Goal: Transaction & Acquisition: Purchase product/service

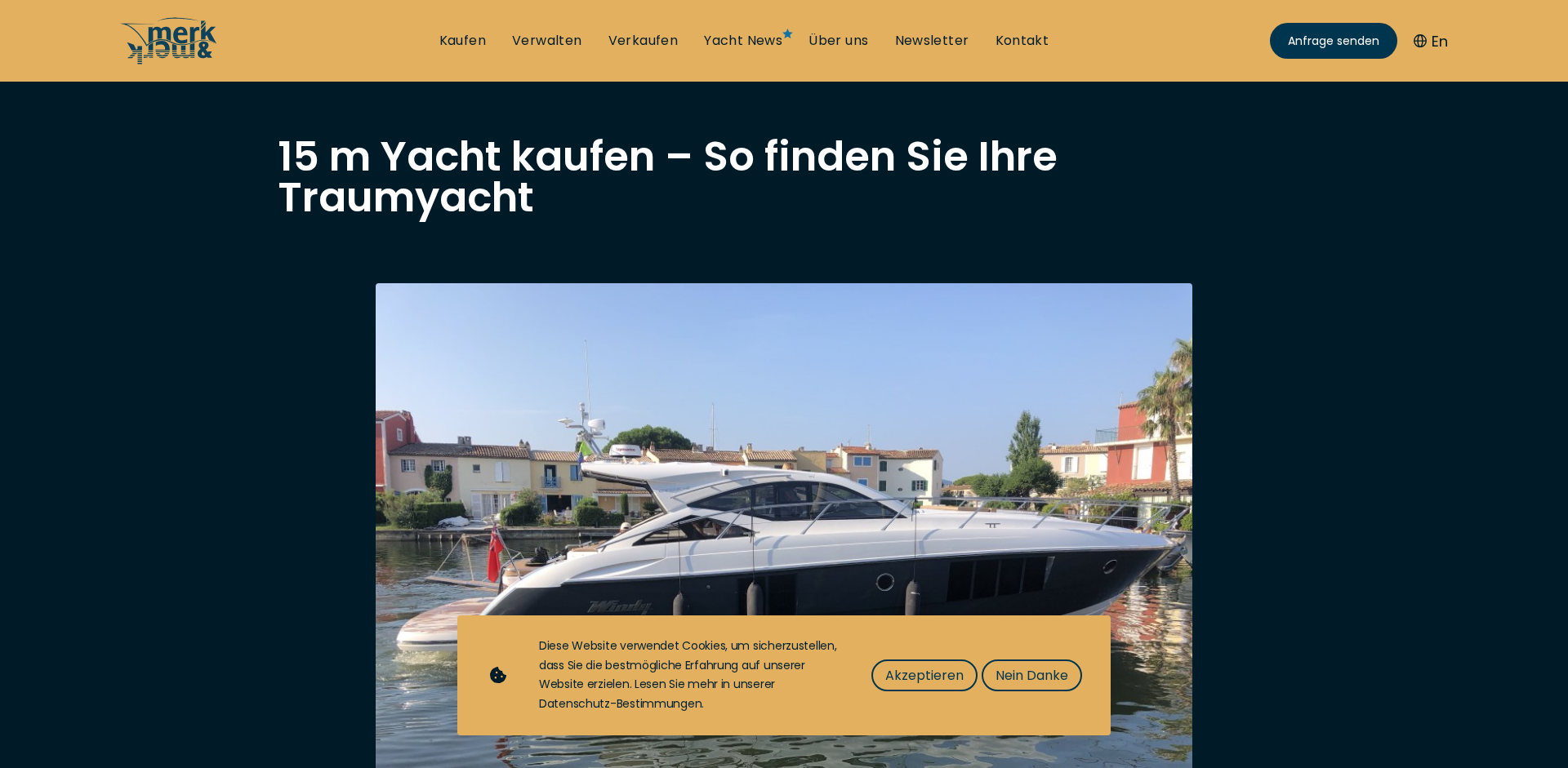
scroll to position [167, 0]
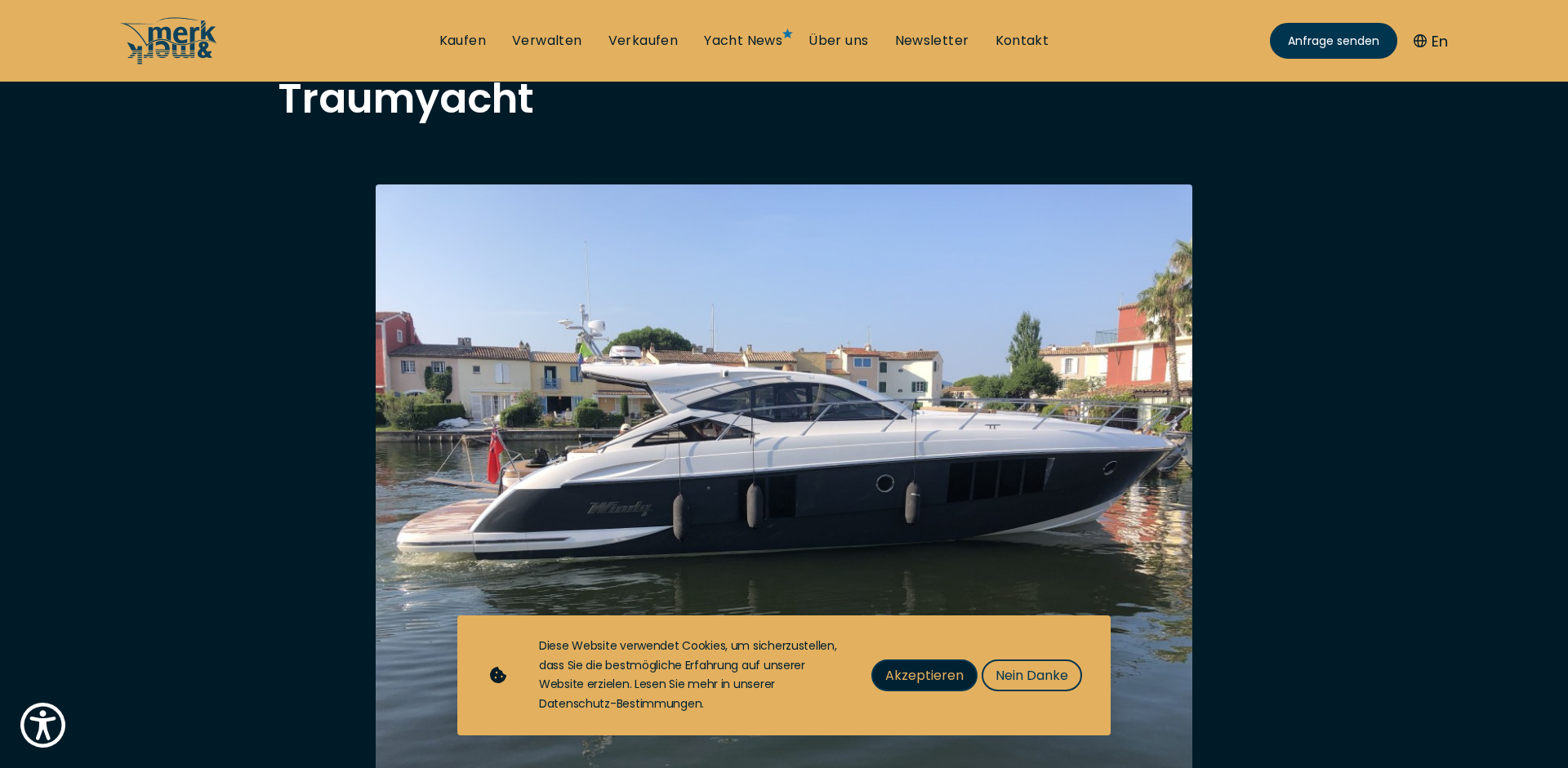
click at [921, 676] on span "Akzeptieren" at bounding box center [924, 676] width 78 height 20
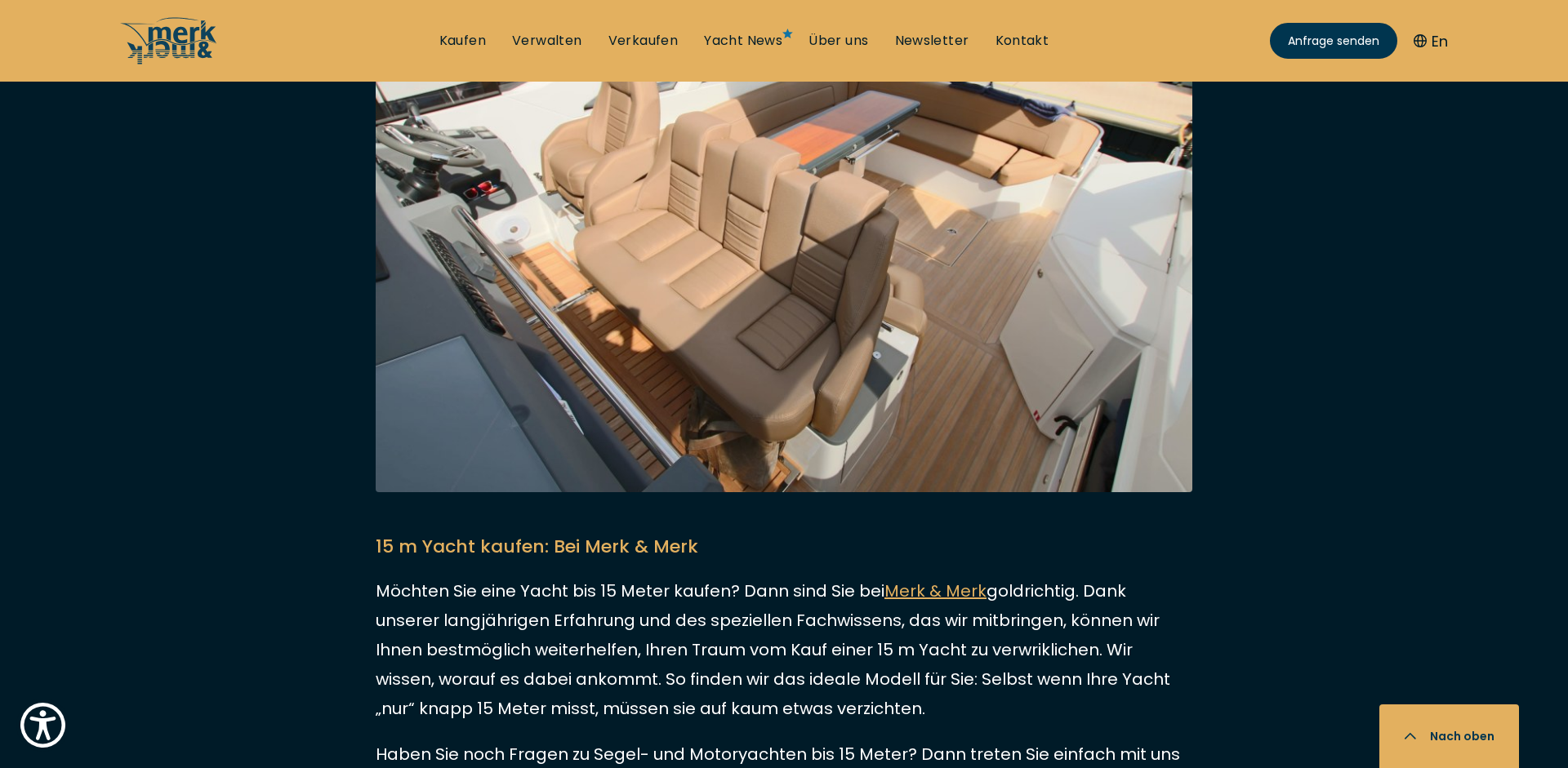
scroll to position [2911, 0]
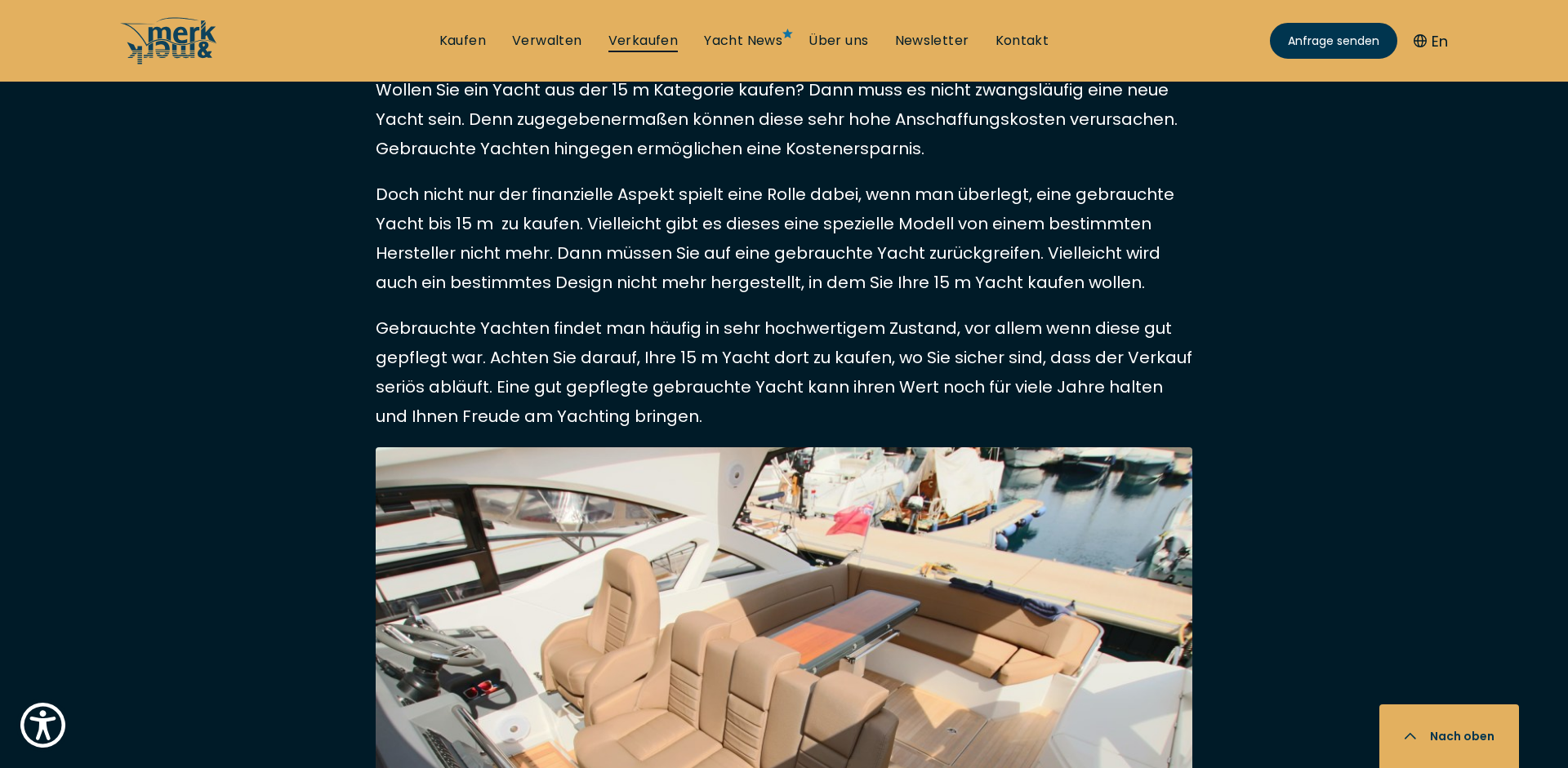
click at [639, 39] on link "Verkaufen" at bounding box center [643, 41] width 70 height 18
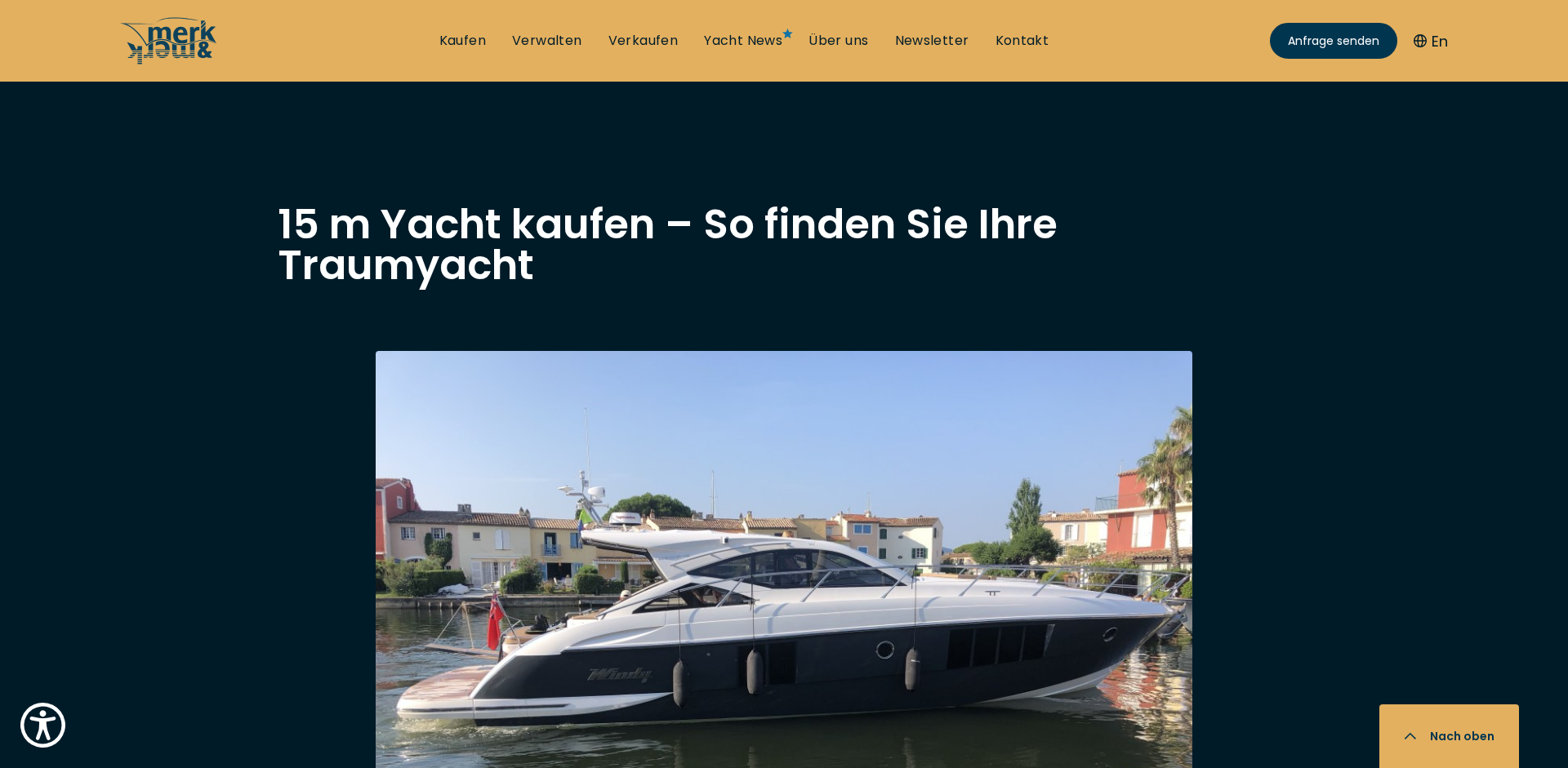
select select "sell"
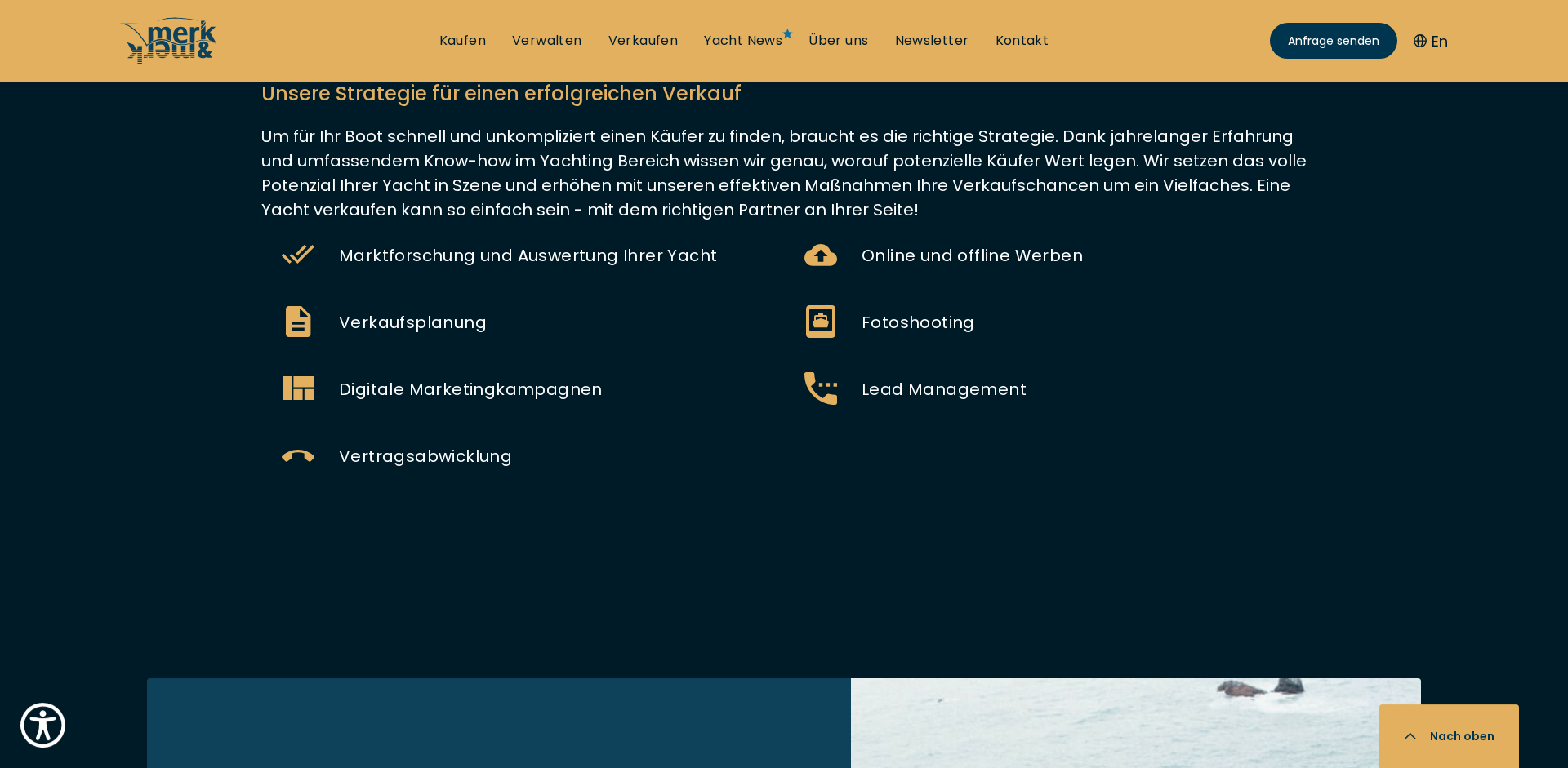
scroll to position [750, 0]
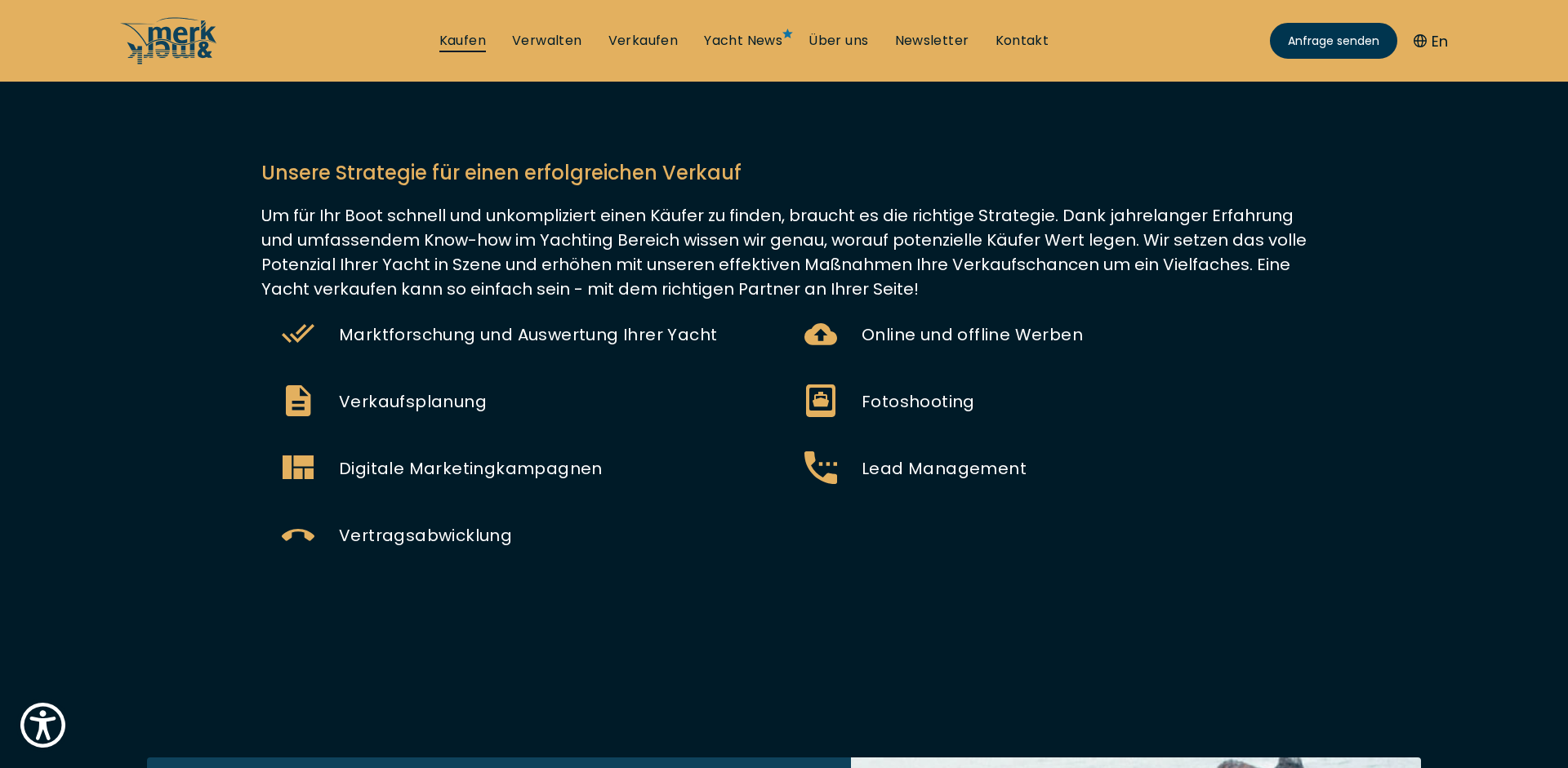
click at [457, 41] on link "Kaufen" at bounding box center [462, 41] width 47 height 18
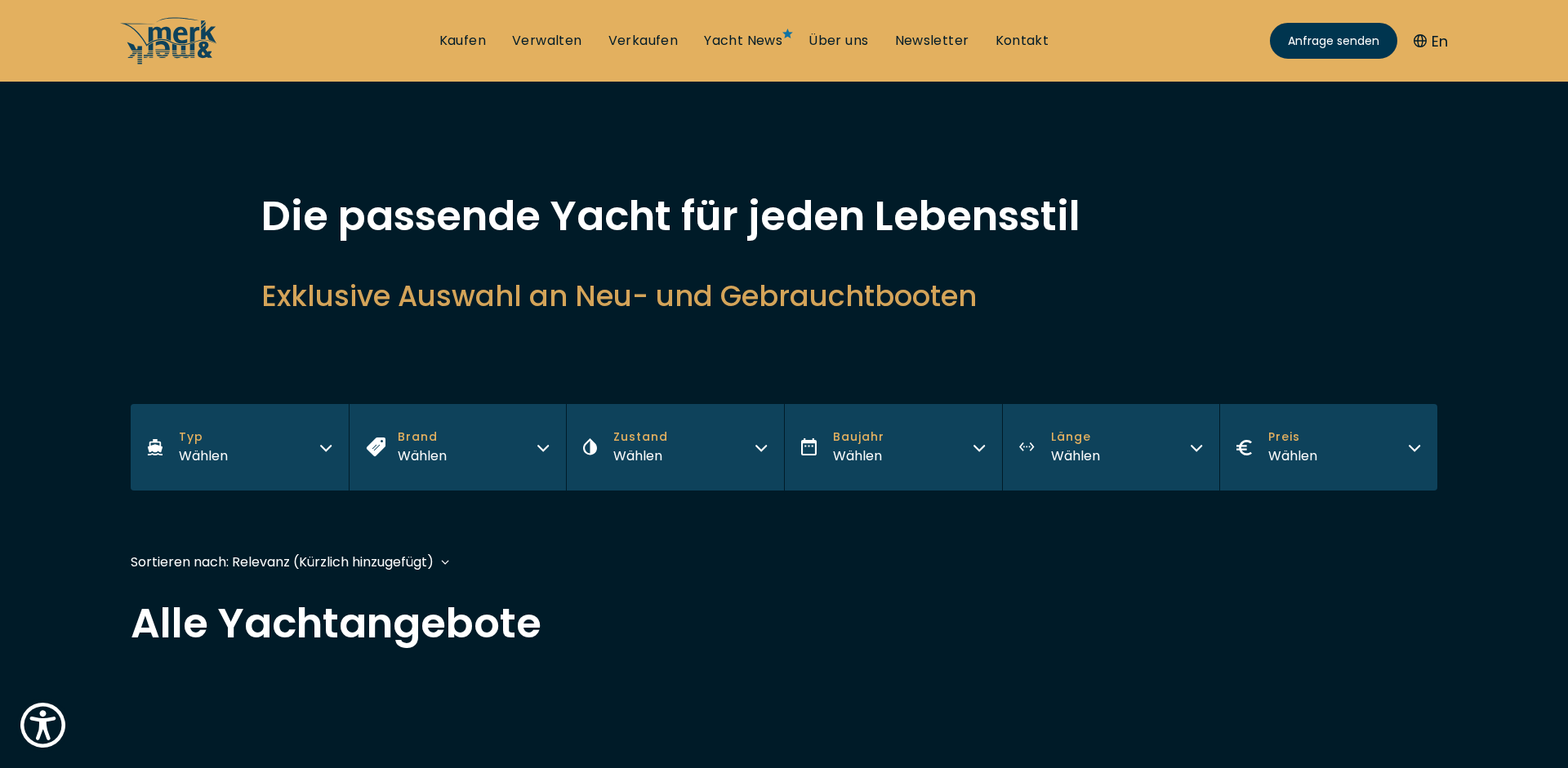
click at [324, 445] on icon "button" at bounding box center [326, 446] width 13 height 13
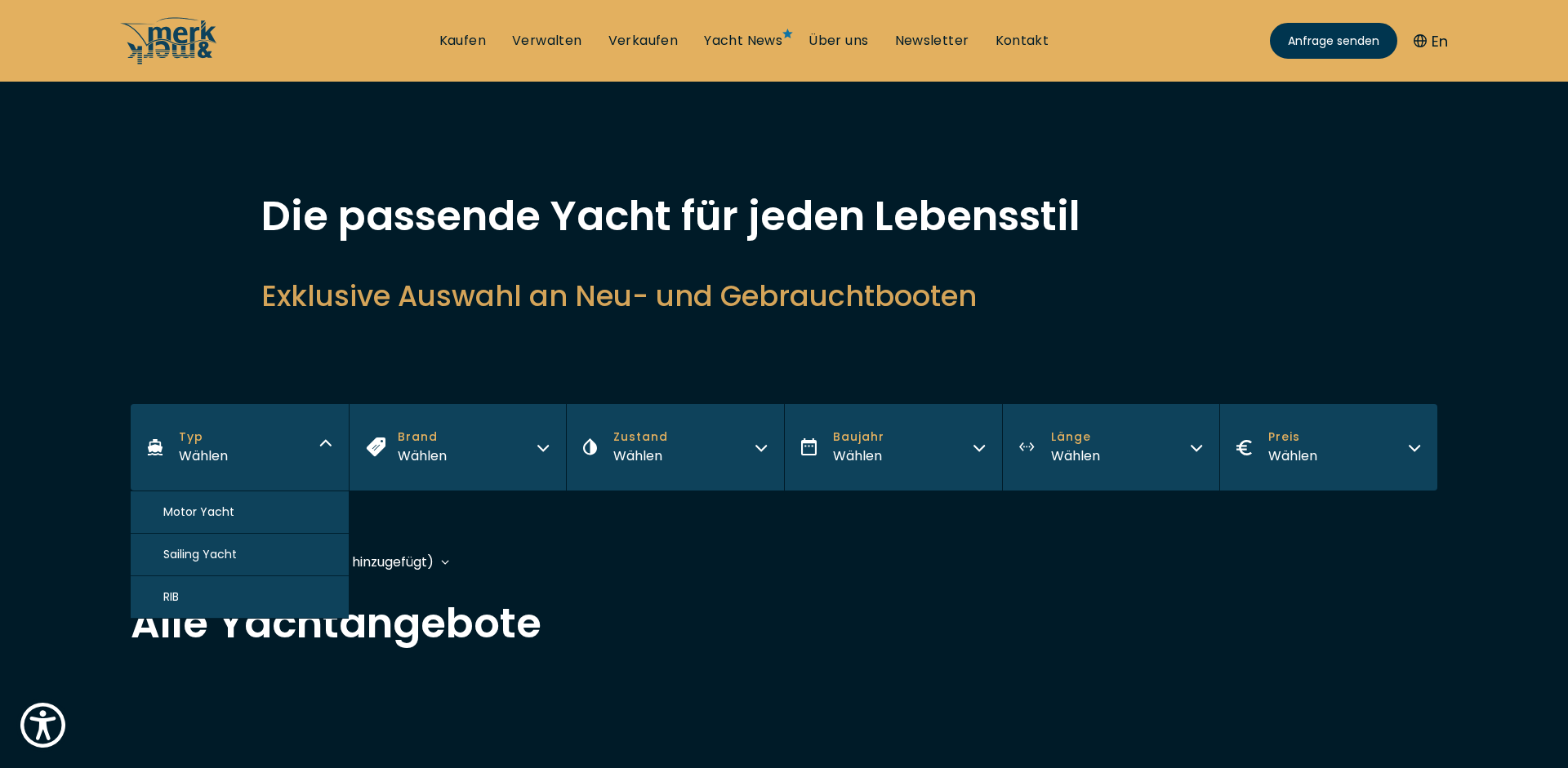
click at [223, 517] on span "Motor Yacht" at bounding box center [199, 512] width 71 height 17
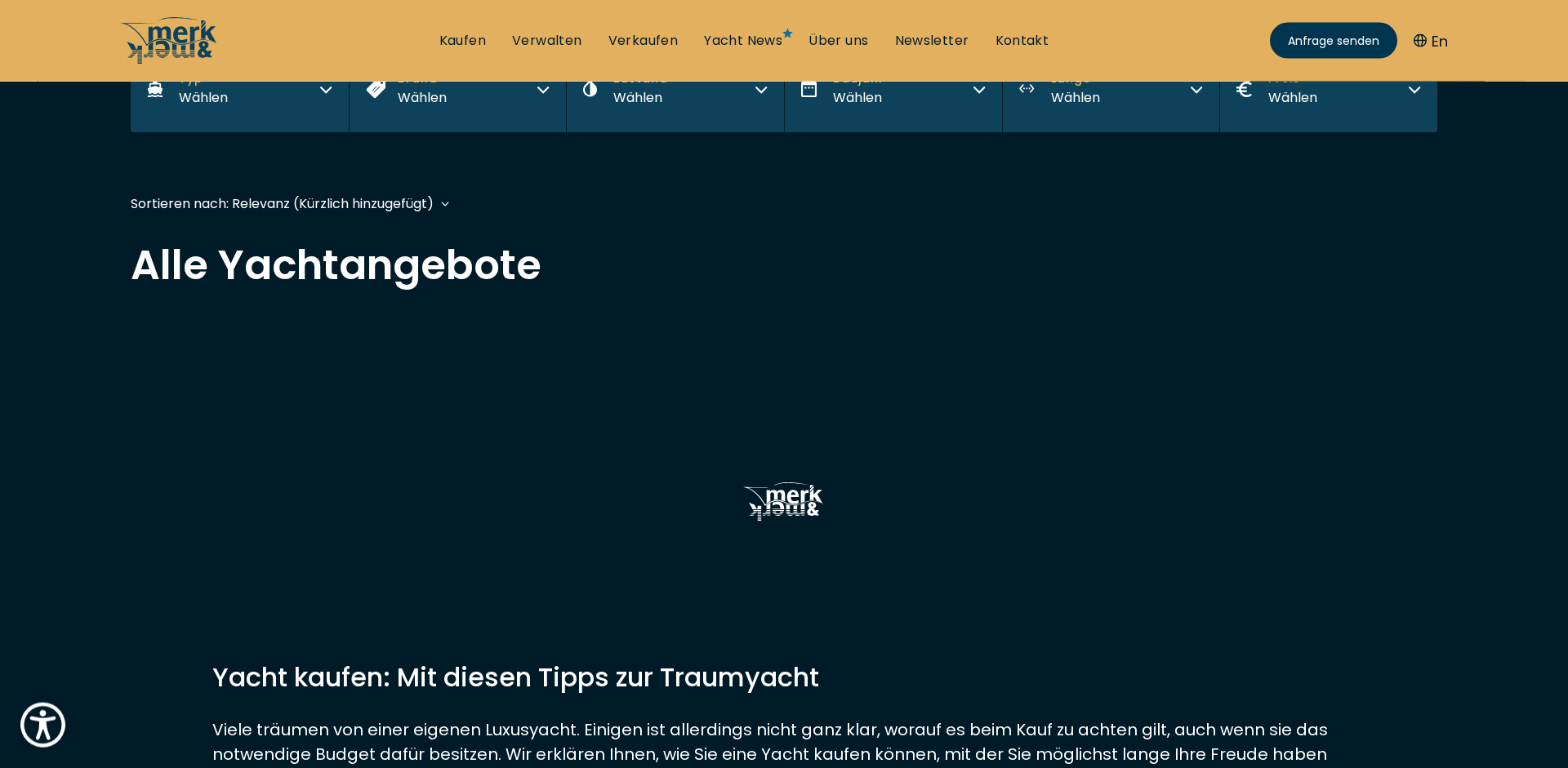
scroll to position [394, 0]
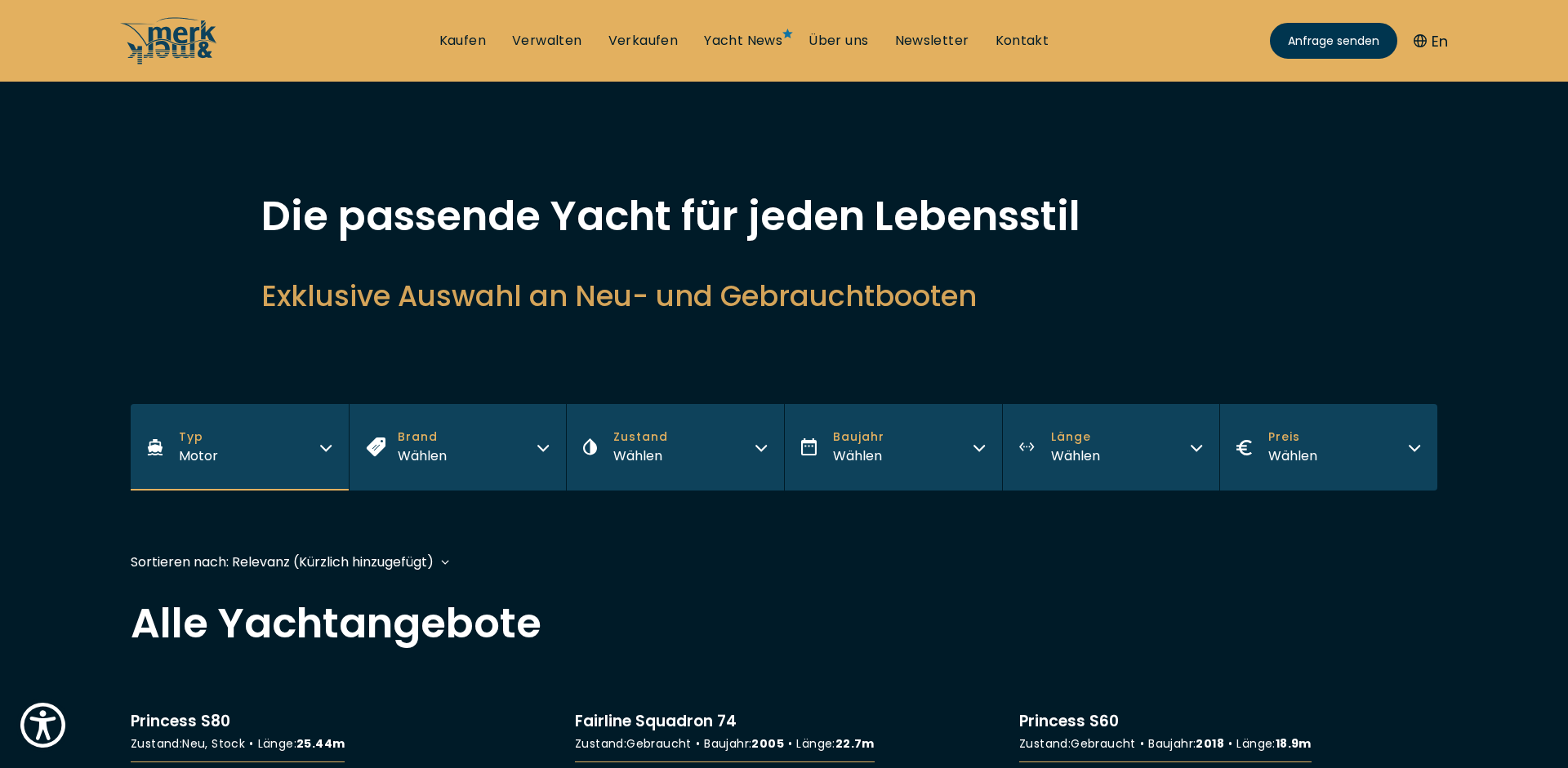
click at [552, 448] on button "Brand Wählen" at bounding box center [457, 447] width 218 height 87
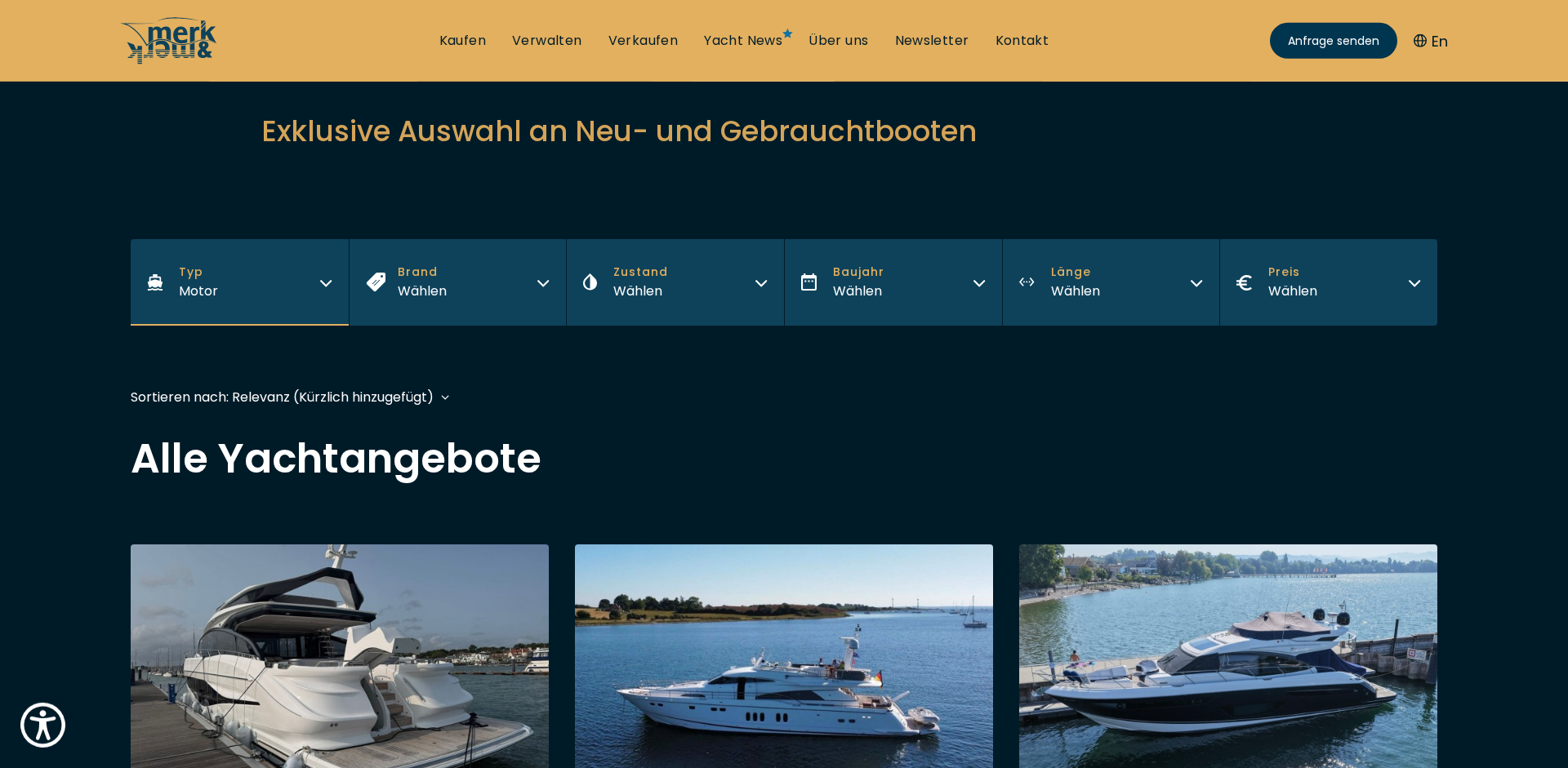
scroll to position [167, 0]
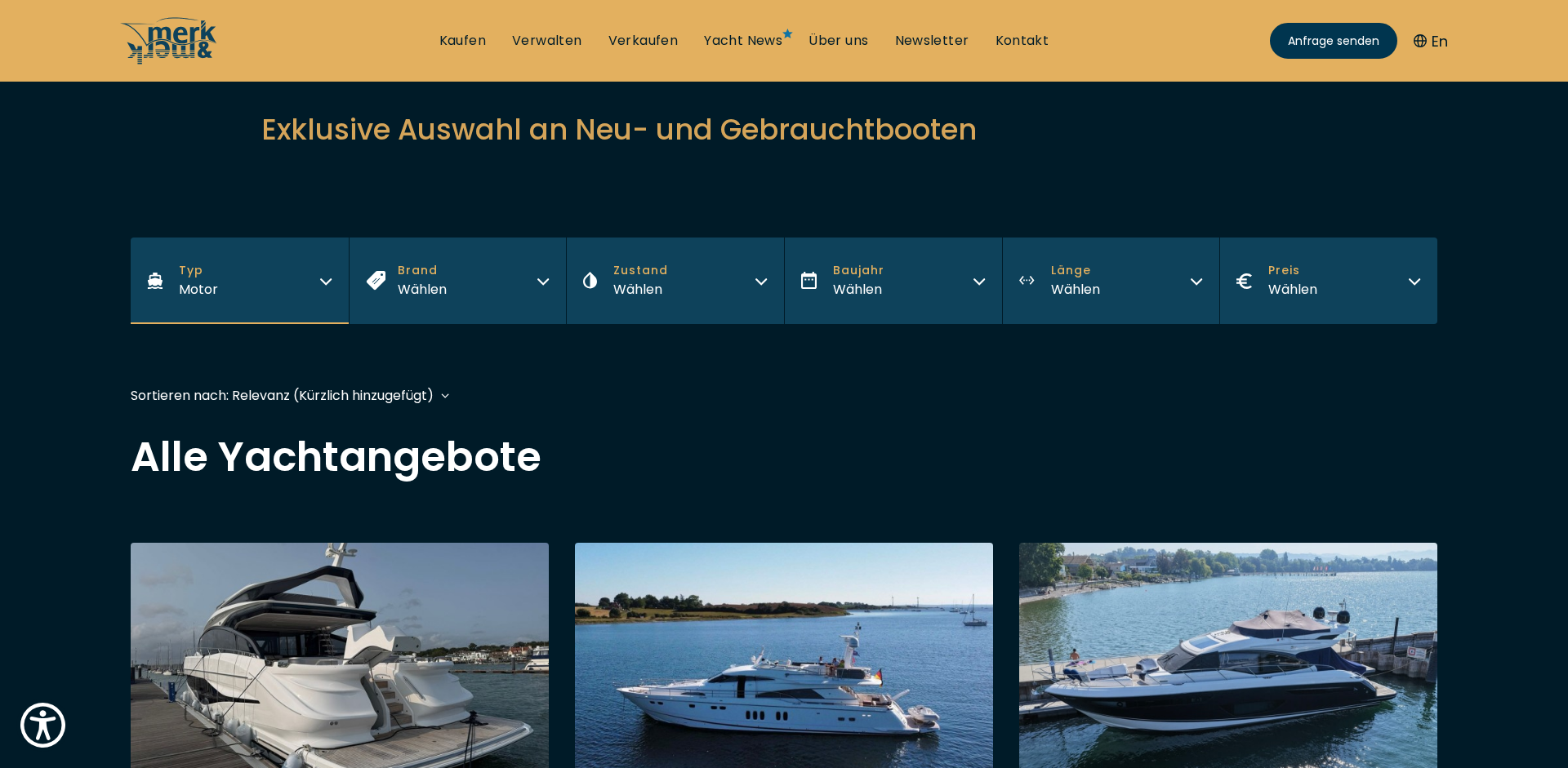
click at [536, 277] on button "Brand Wählen" at bounding box center [457, 281] width 218 height 87
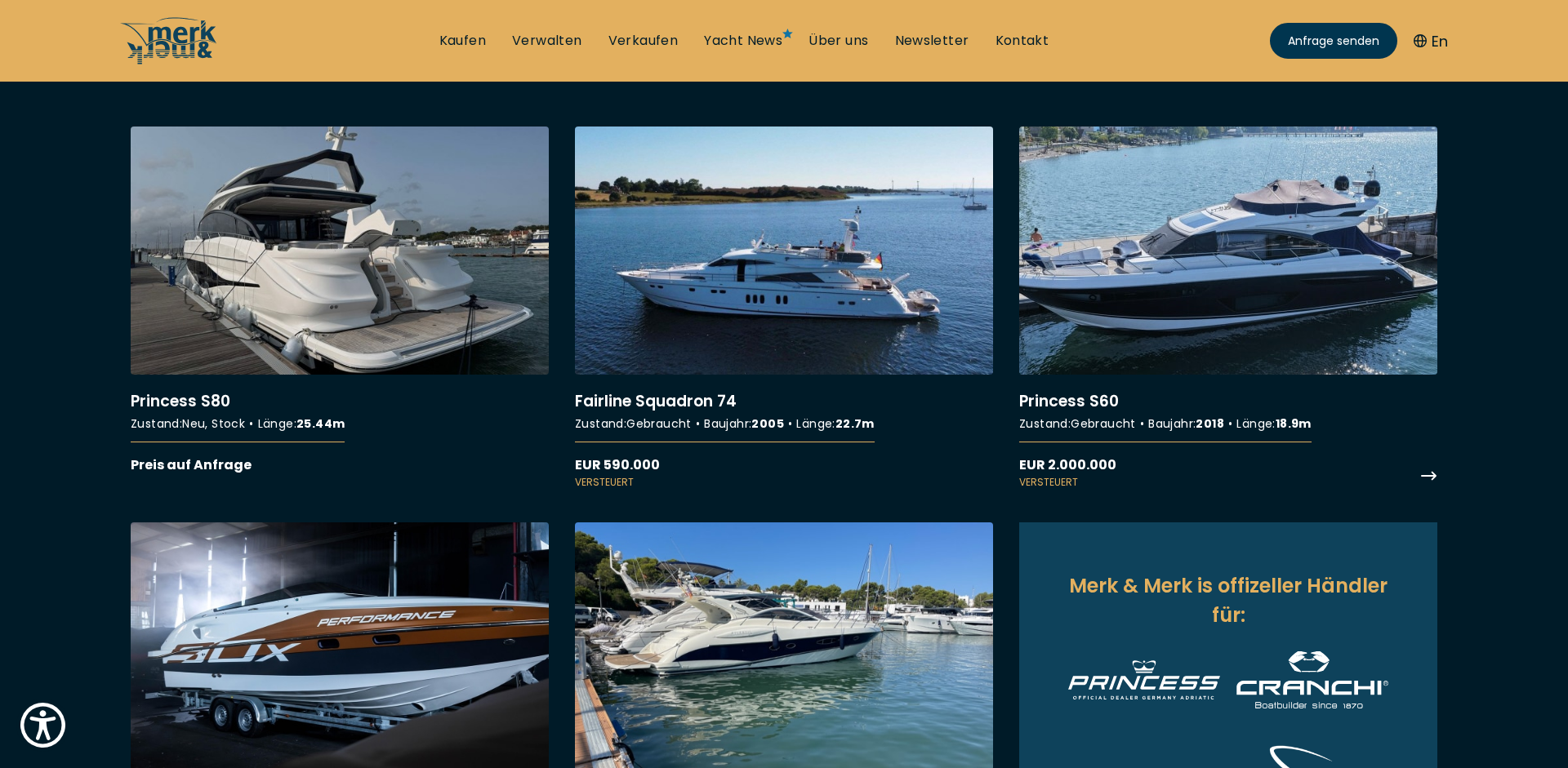
scroll to position [750, 0]
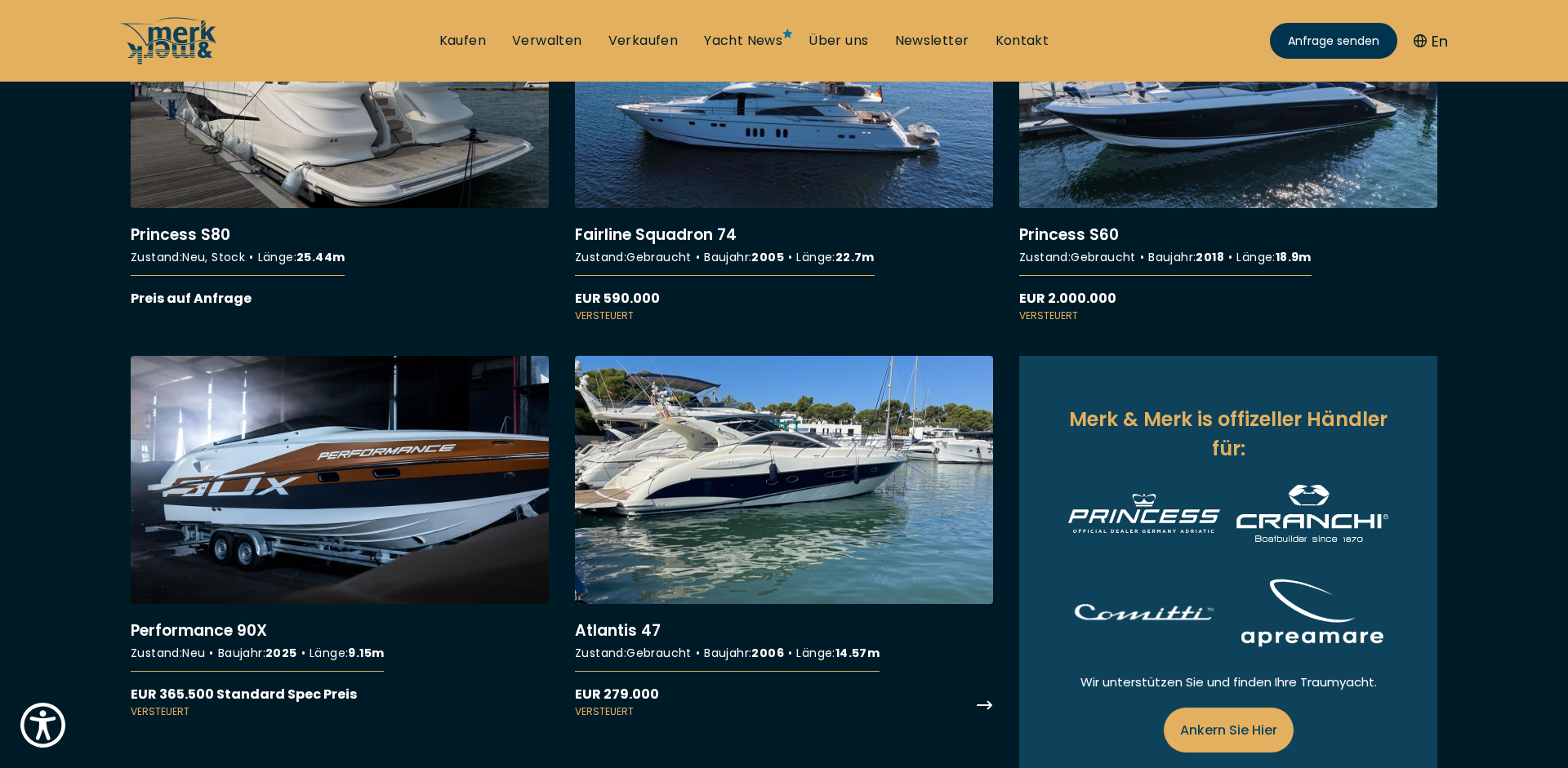
click at [800, 479] on link "More details about Atlantis 47" at bounding box center [784, 537] width 418 height 363
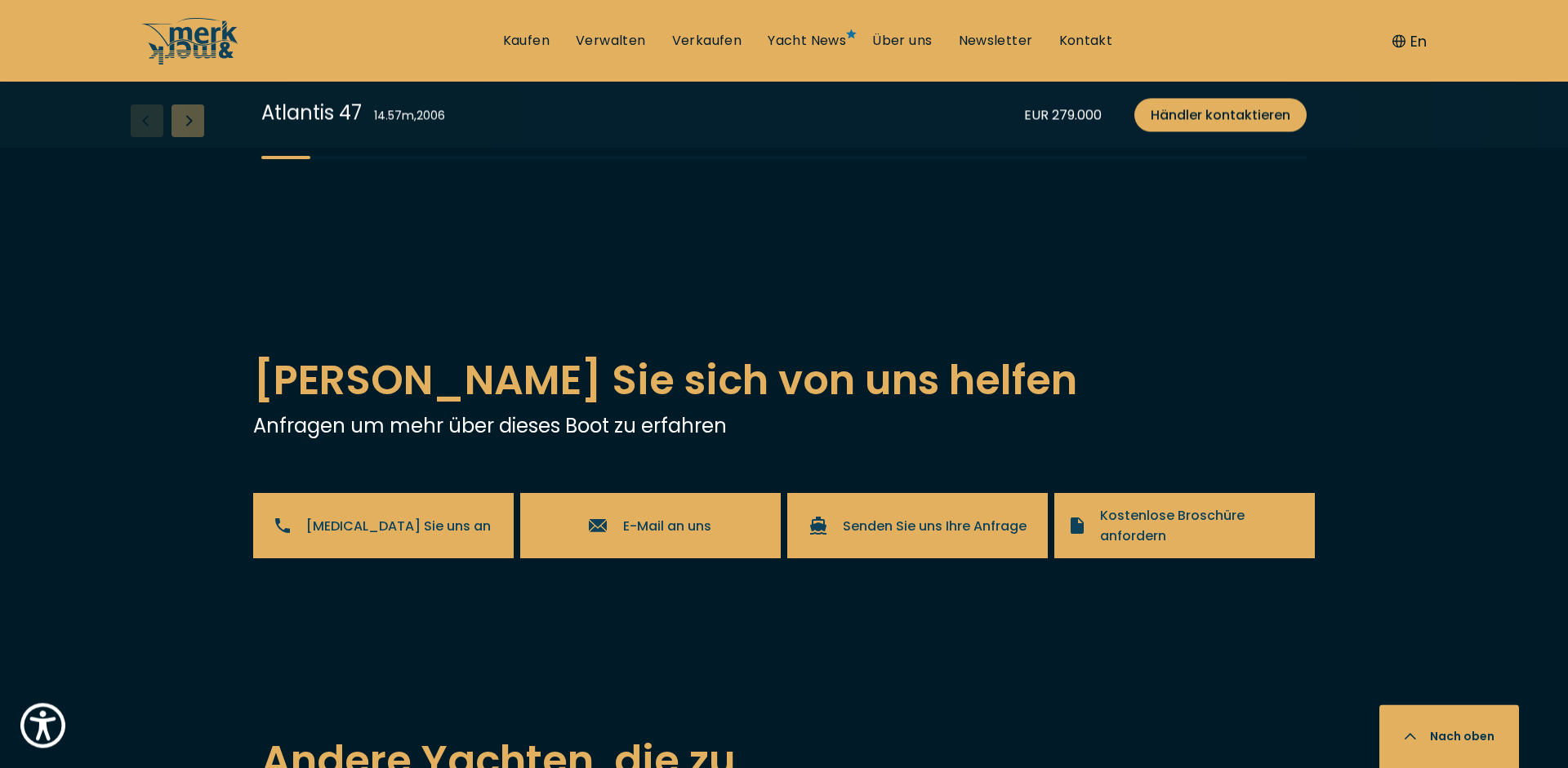
scroll to position [3165, 0]
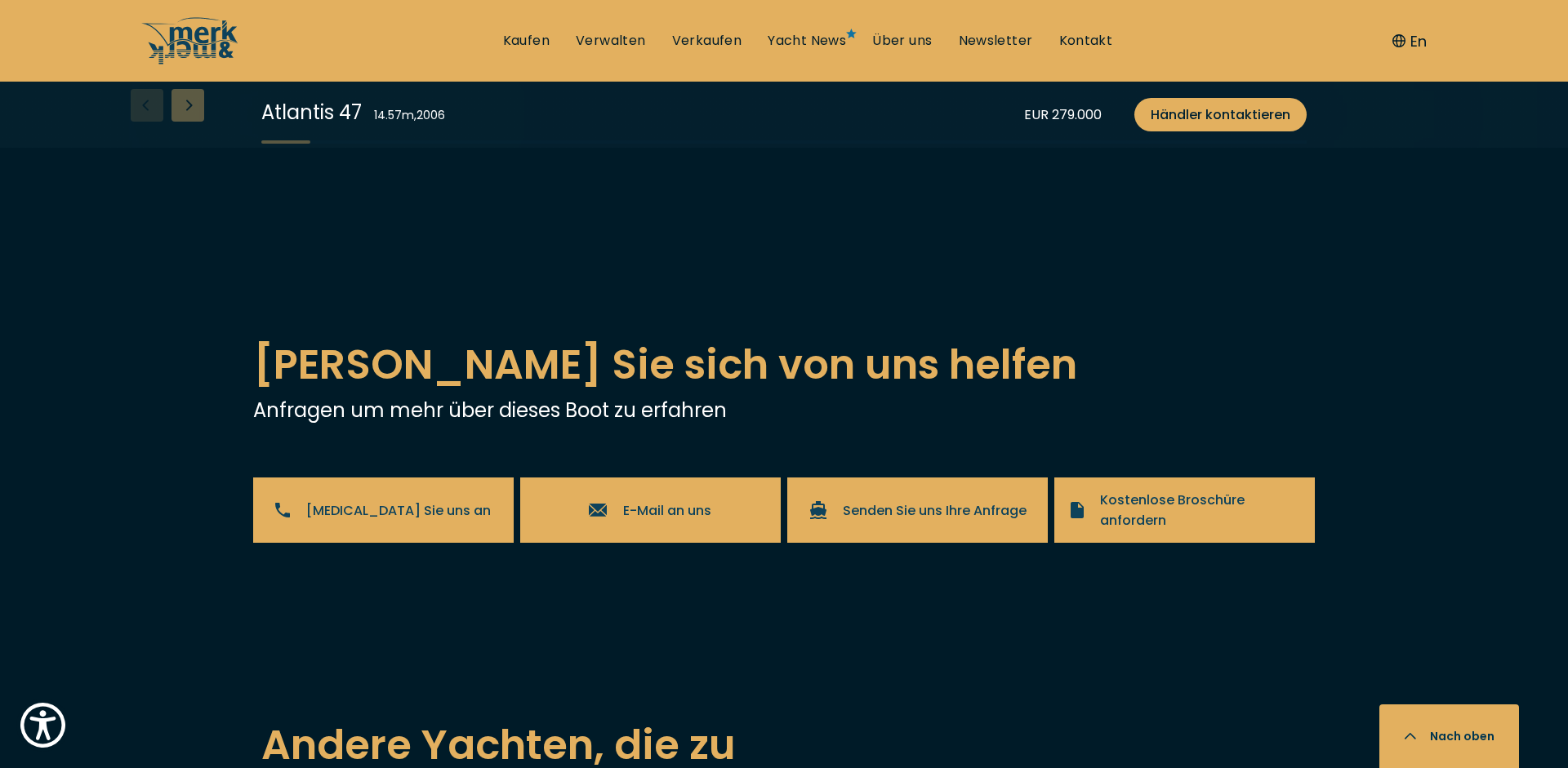
click at [188, 121] on div "Next slide" at bounding box center [188, 106] width 33 height 33
click at [194, 121] on div "Next slide" at bounding box center [188, 106] width 33 height 33
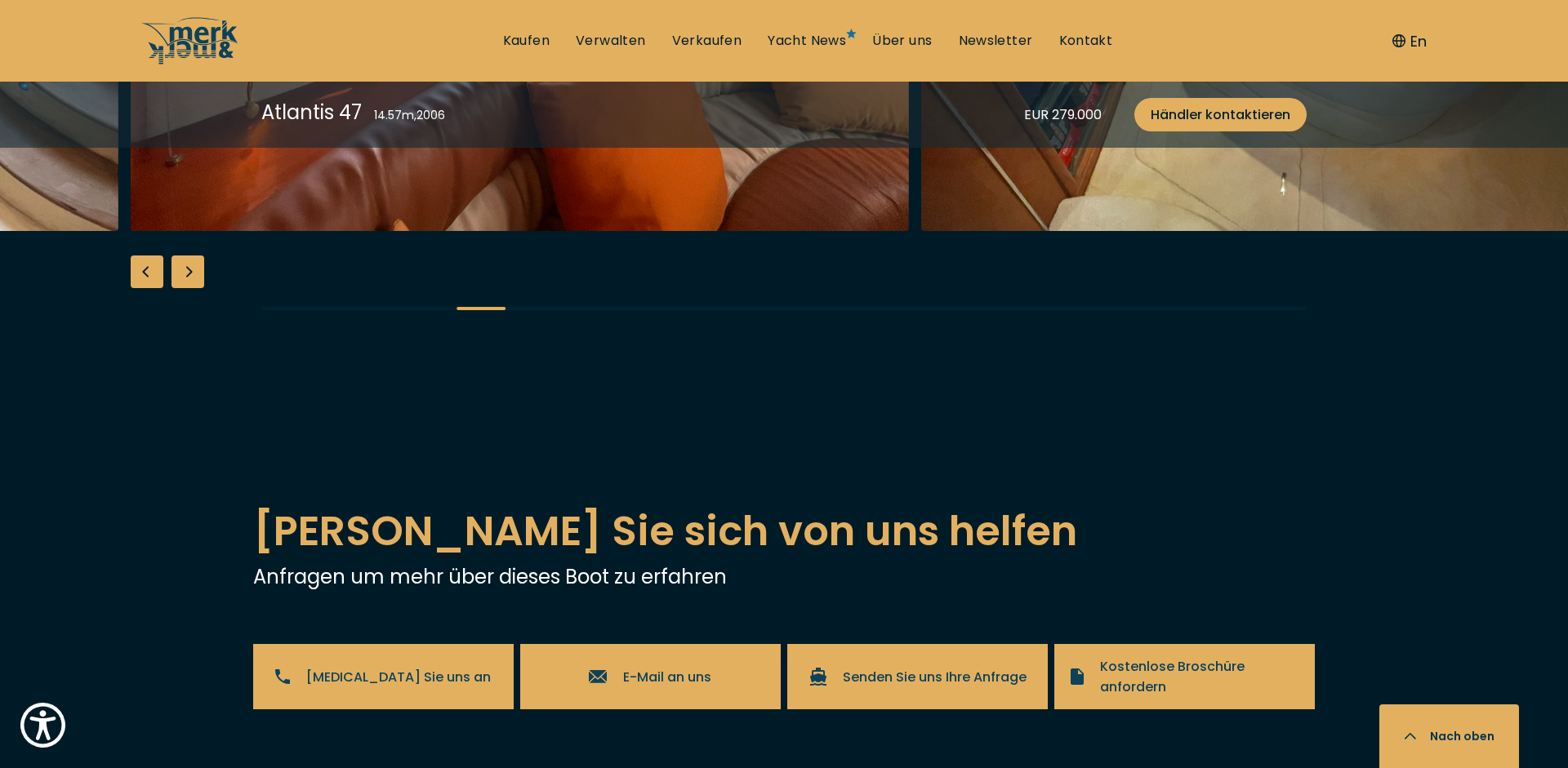
click at [189, 288] on div "Next slide" at bounding box center [188, 272] width 33 height 33
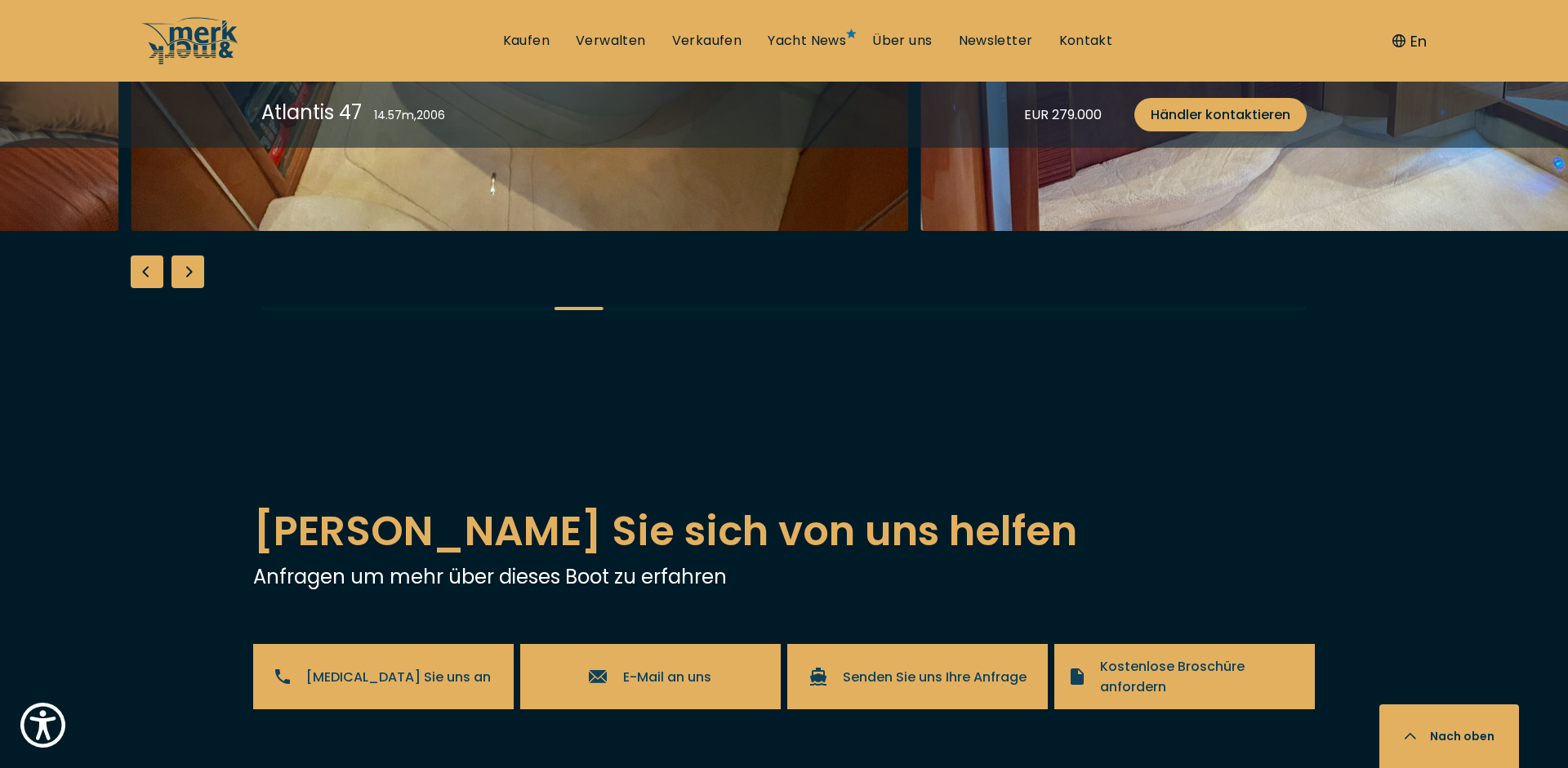
click at [189, 288] on div "Next slide" at bounding box center [188, 272] width 33 height 33
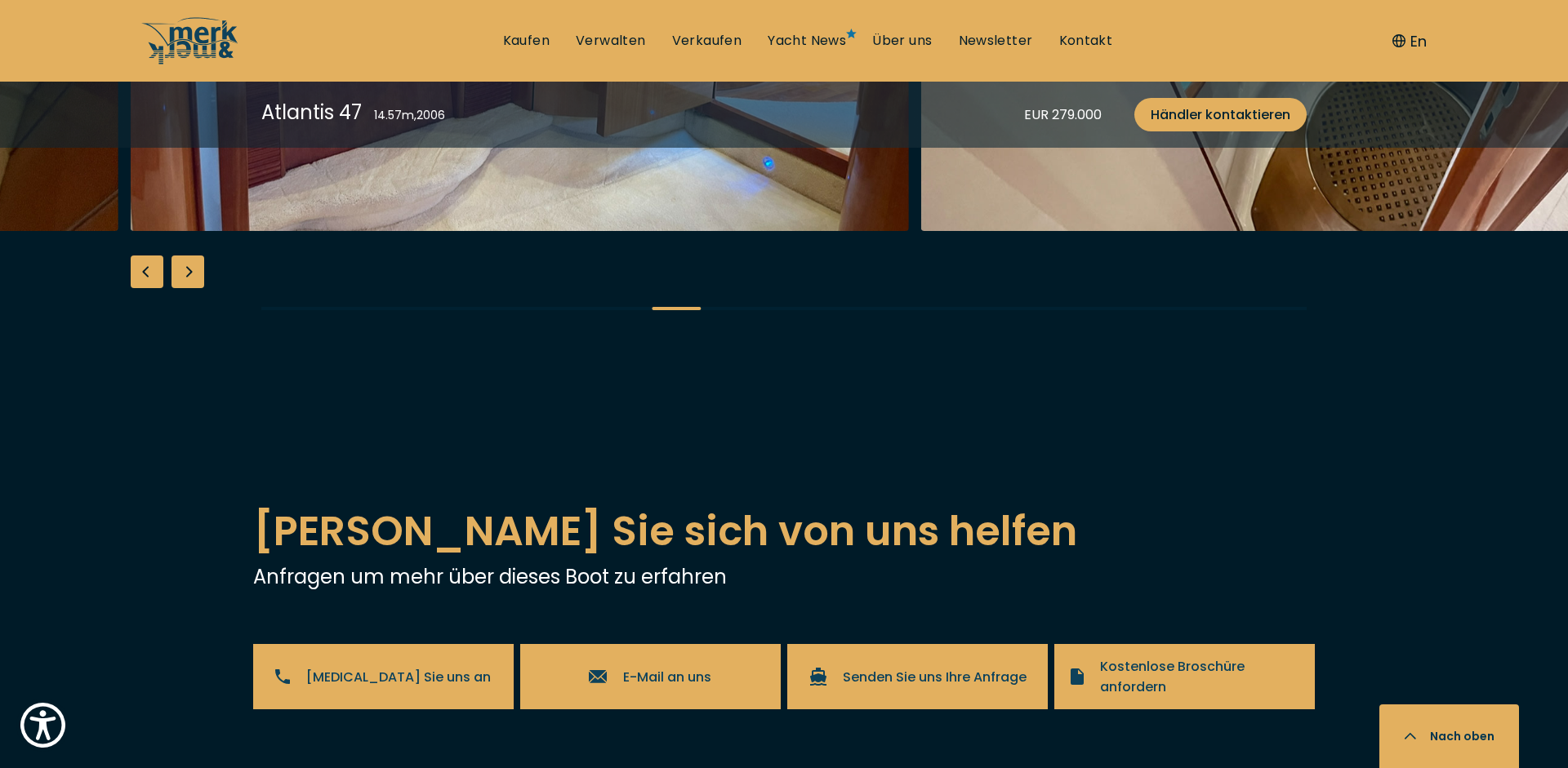
click at [189, 288] on div "Next slide" at bounding box center [188, 272] width 33 height 33
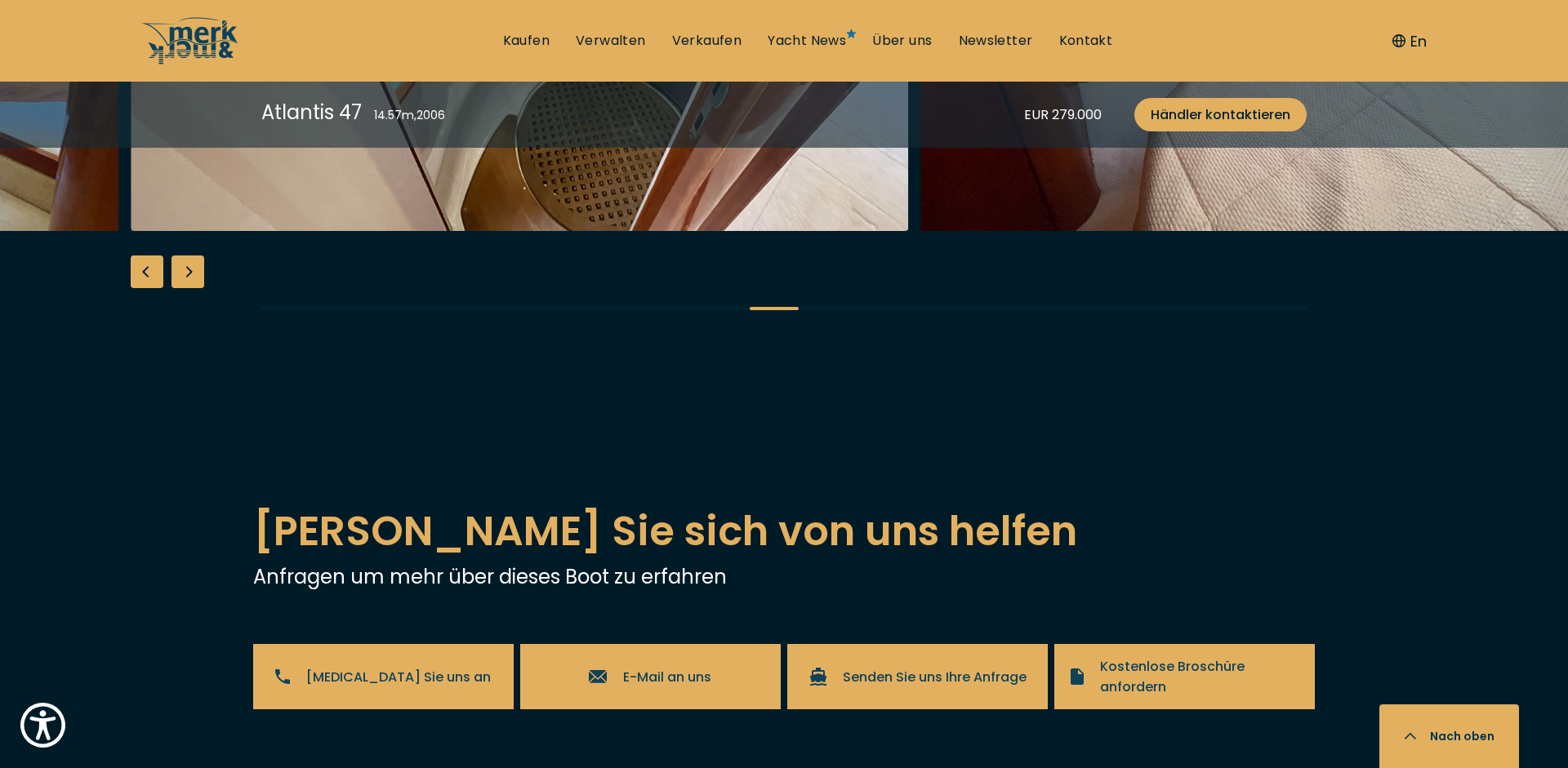
click at [189, 288] on div "Next slide" at bounding box center [188, 272] width 33 height 33
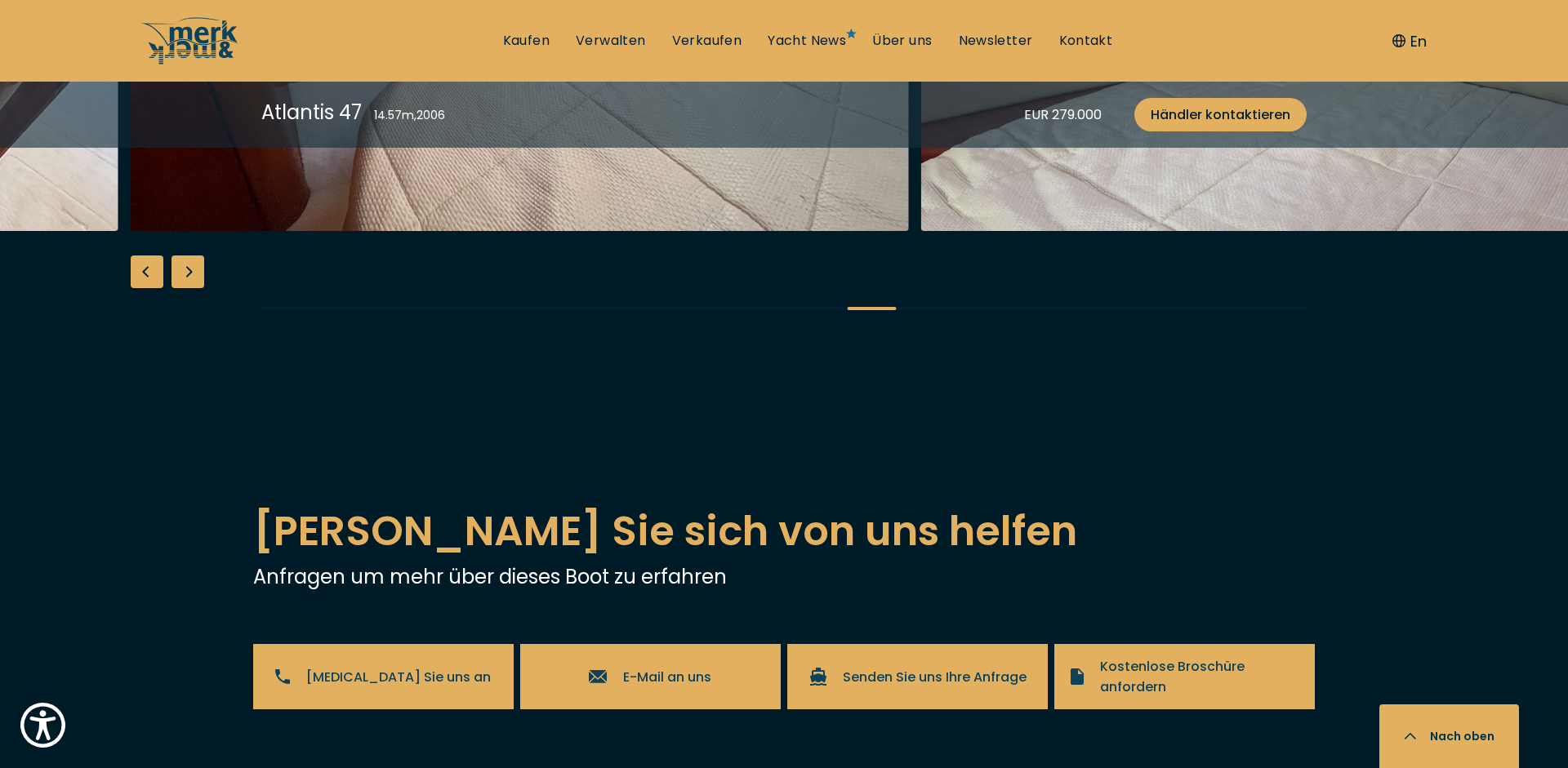
click at [189, 288] on div "Next slide" at bounding box center [188, 272] width 33 height 33
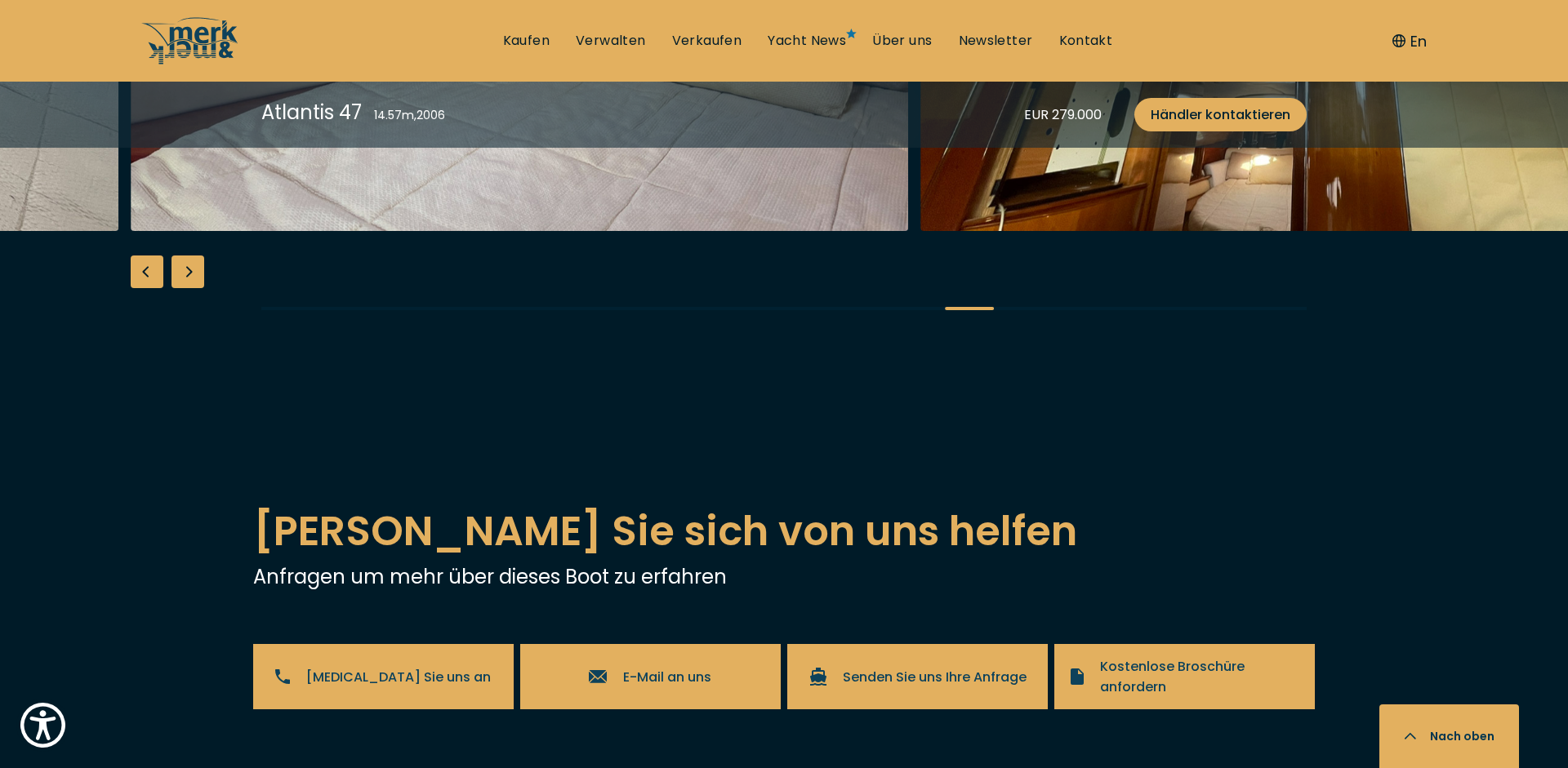
click at [189, 288] on div "Next slide" at bounding box center [188, 272] width 33 height 33
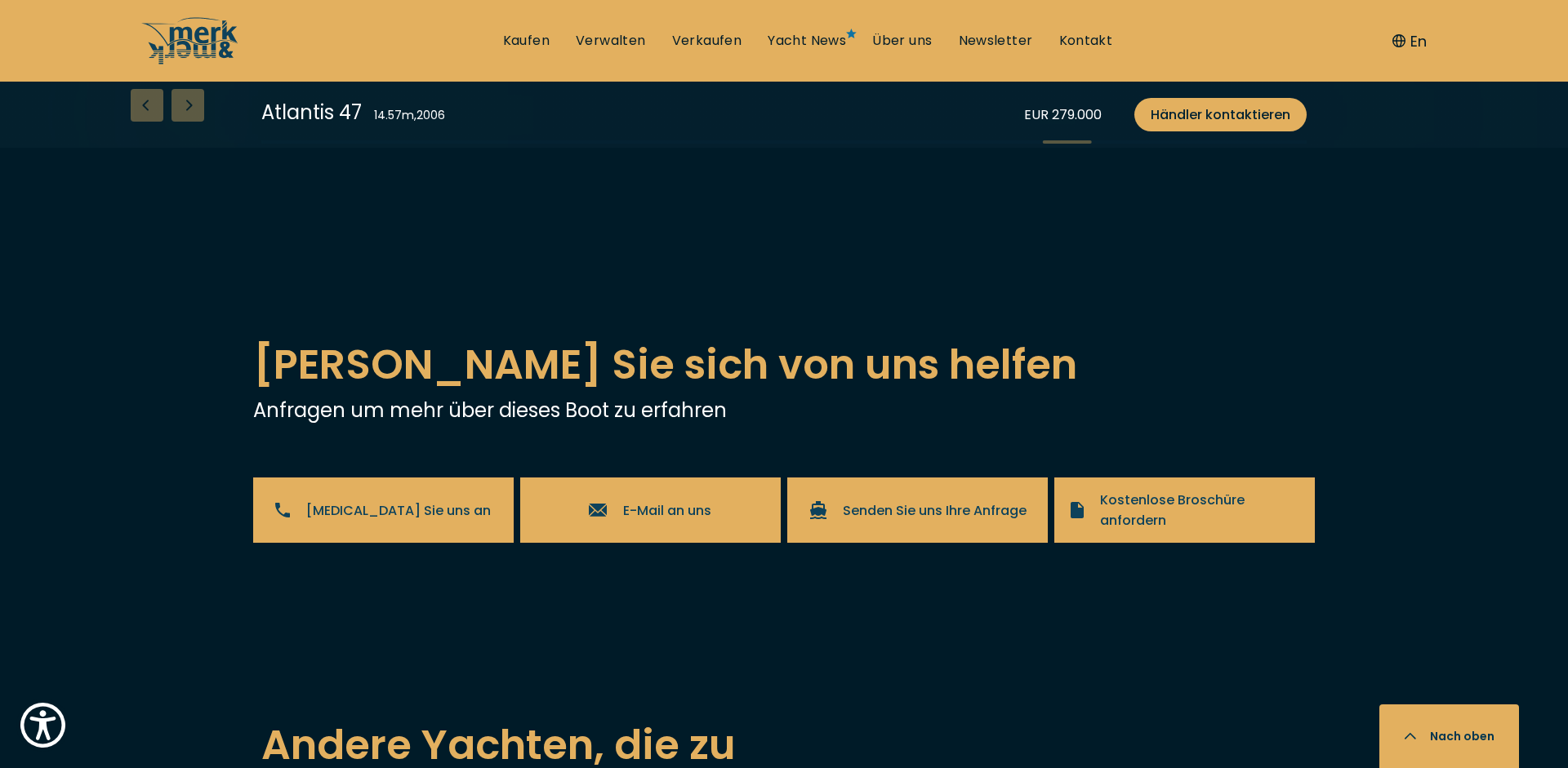
scroll to position [3248, 0]
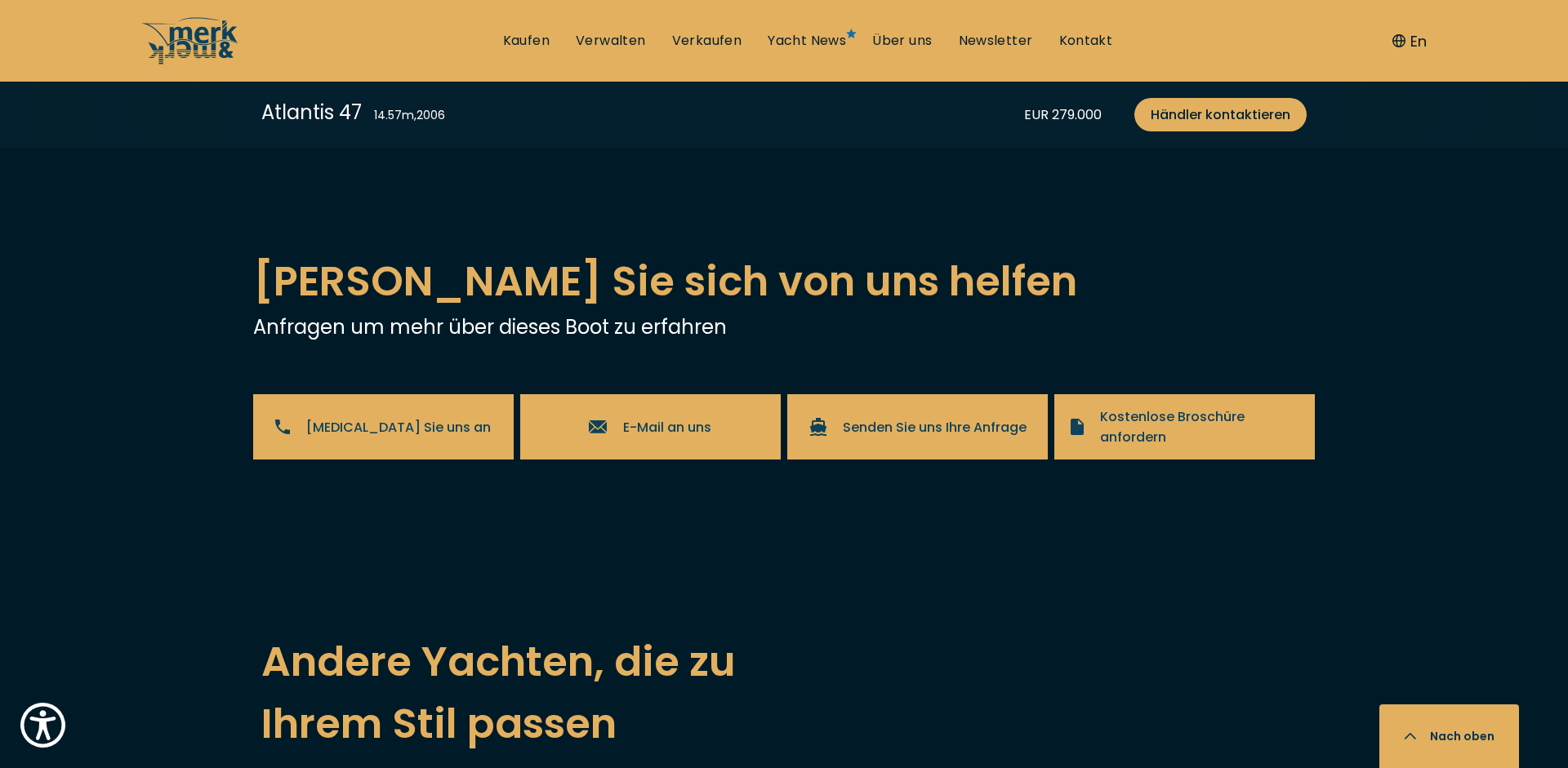
click at [188, 38] on div "Next slide" at bounding box center [188, 22] width 33 height 33
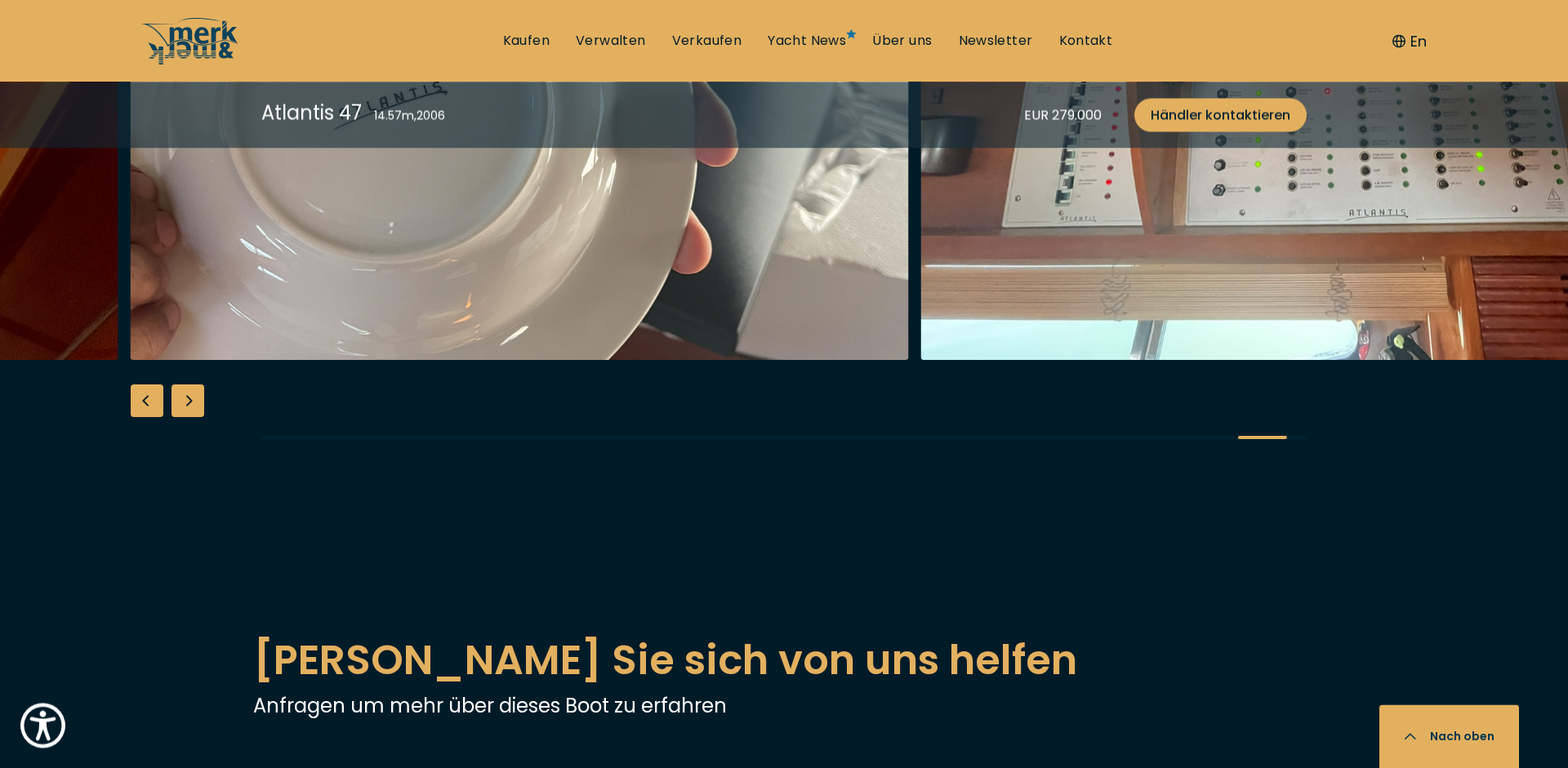
scroll to position [2998, 0]
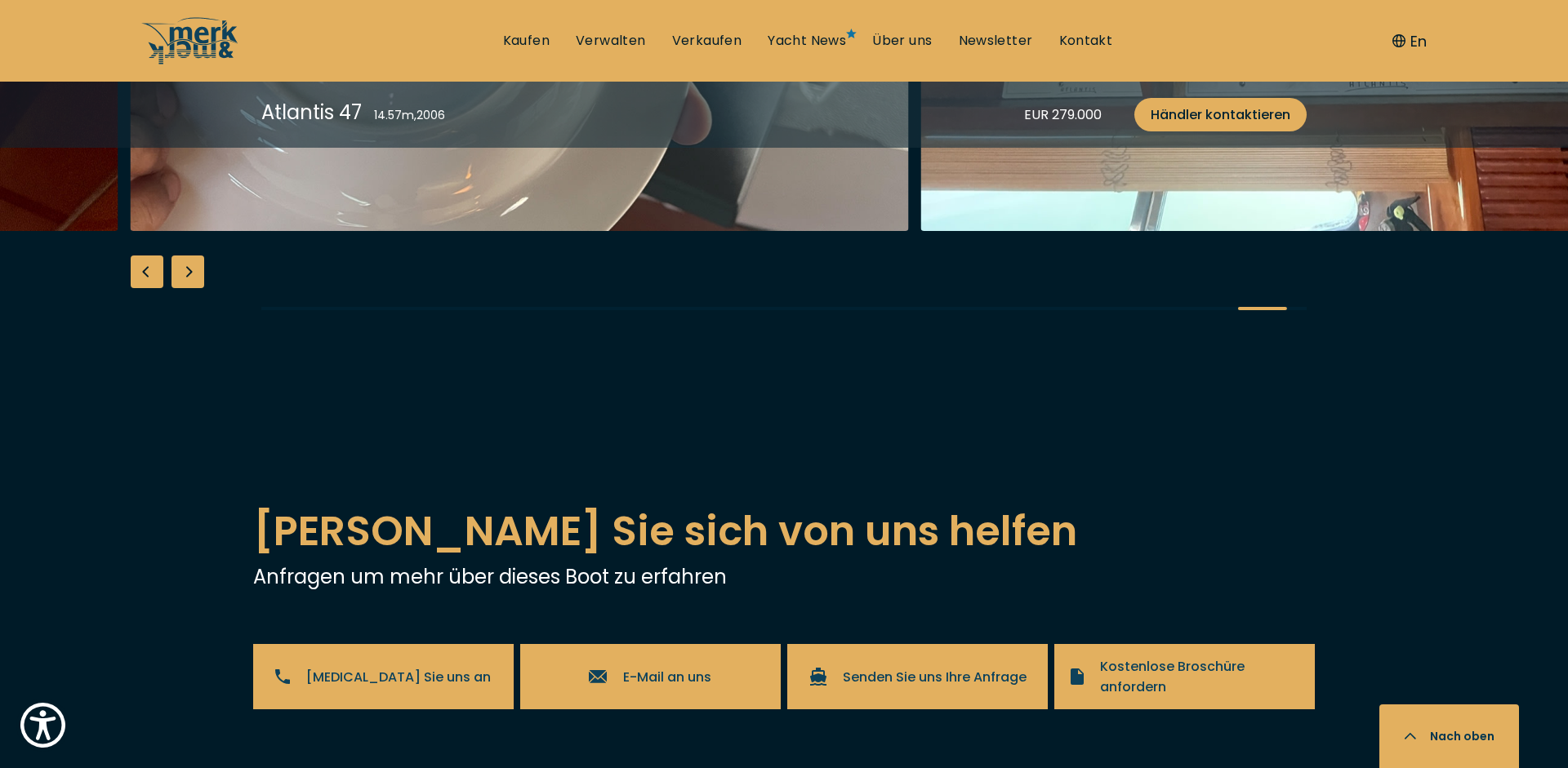
click at [188, 288] on div "Next slide" at bounding box center [188, 272] width 33 height 33
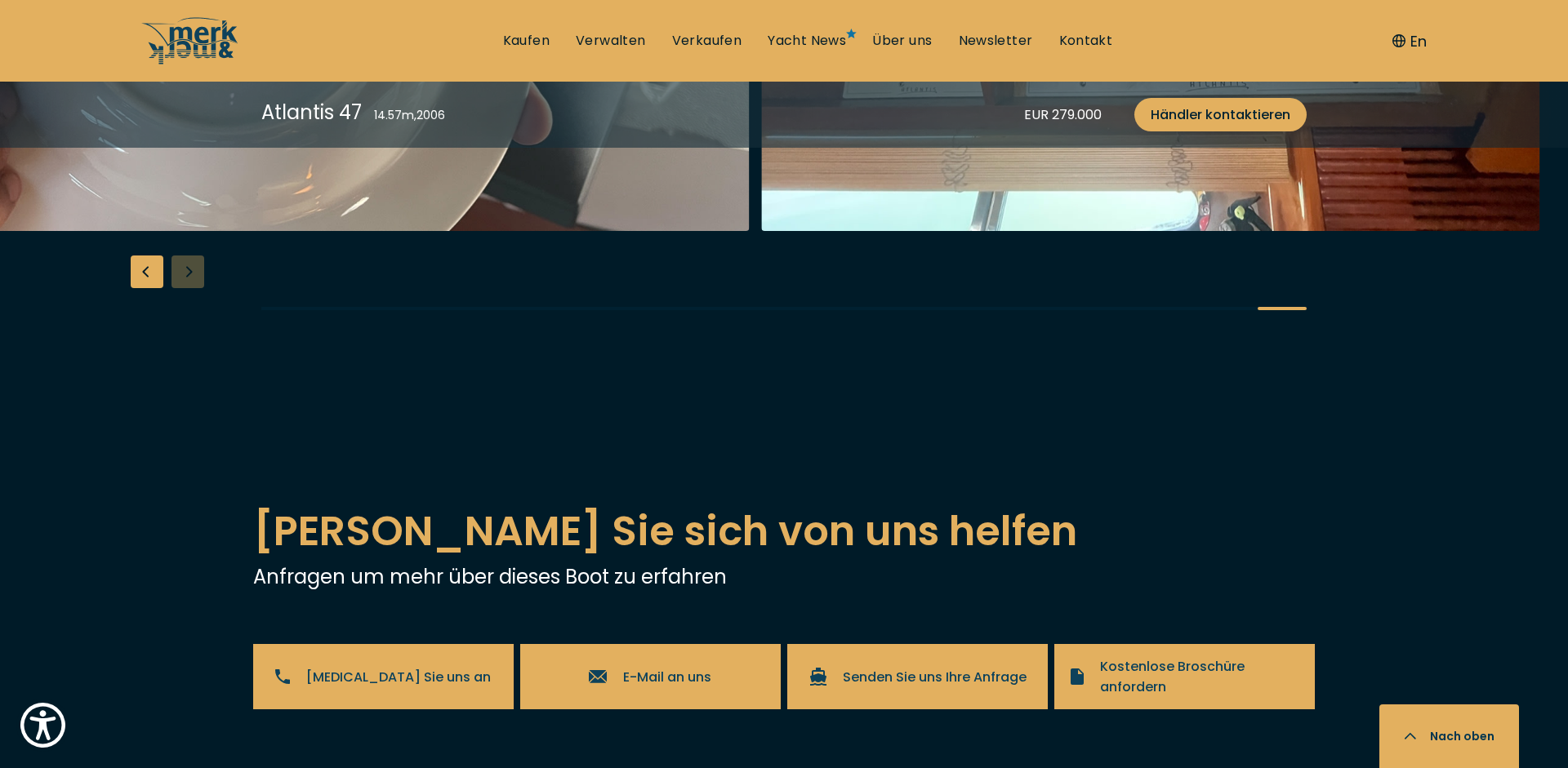
click at [188, 337] on div at bounding box center [784, 22] width 1568 height 628
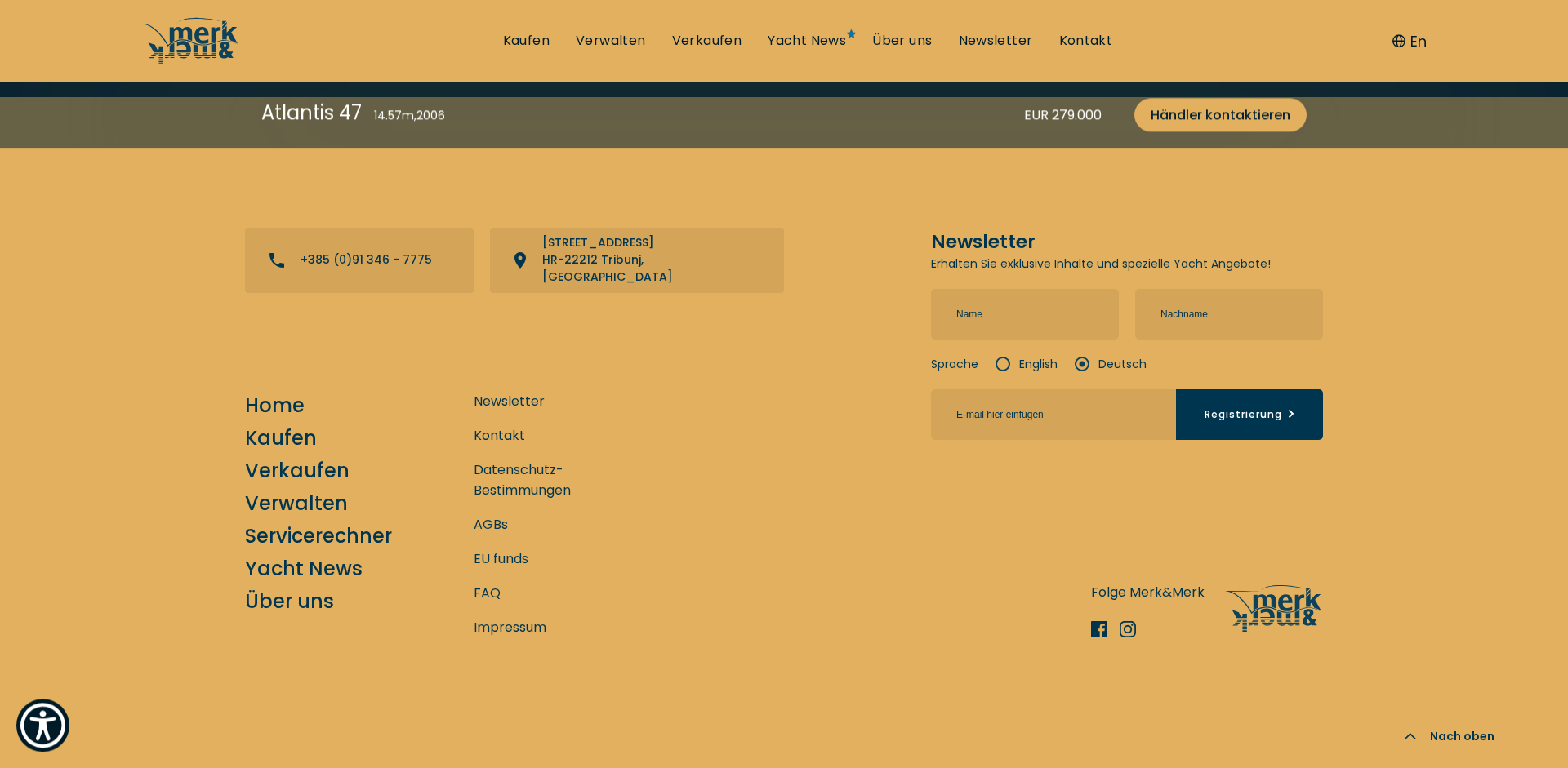
scroll to position [5950, 0]
